Goal: Information Seeking & Learning: Find specific page/section

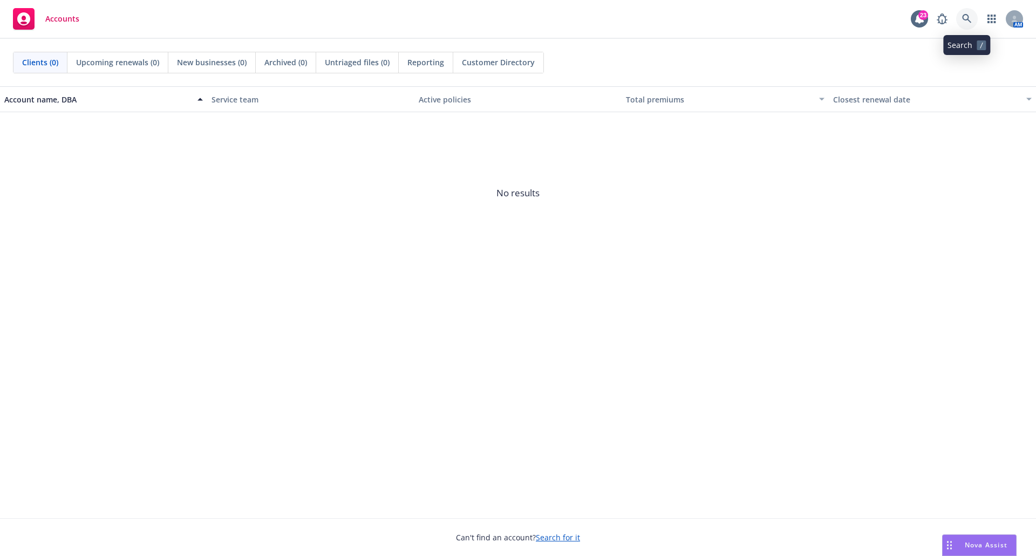
click at [961, 16] on link at bounding box center [967, 19] width 22 height 22
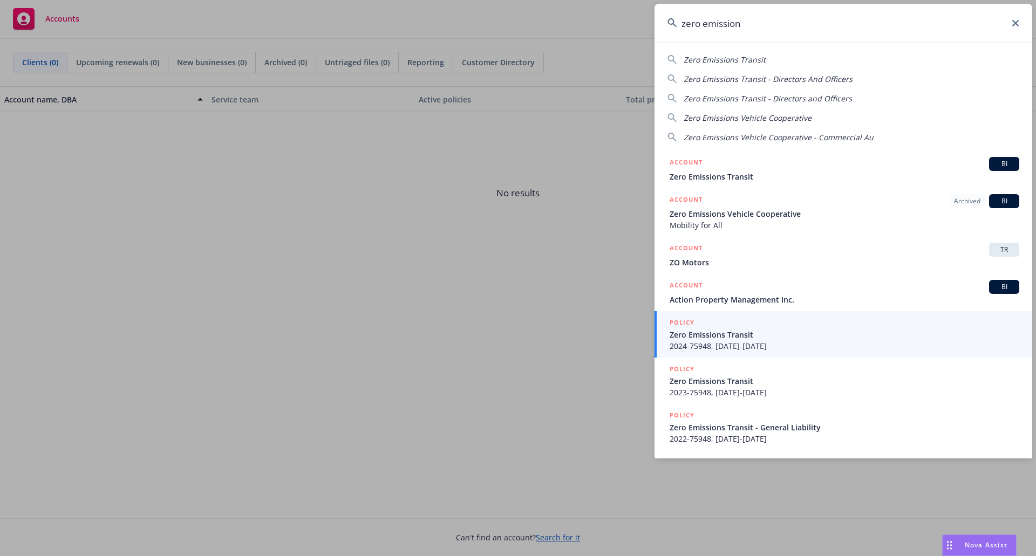
type input "zero emission"
click at [1018, 25] on icon at bounding box center [1015, 23] width 6 height 6
